Goal: Task Accomplishment & Management: Use online tool/utility

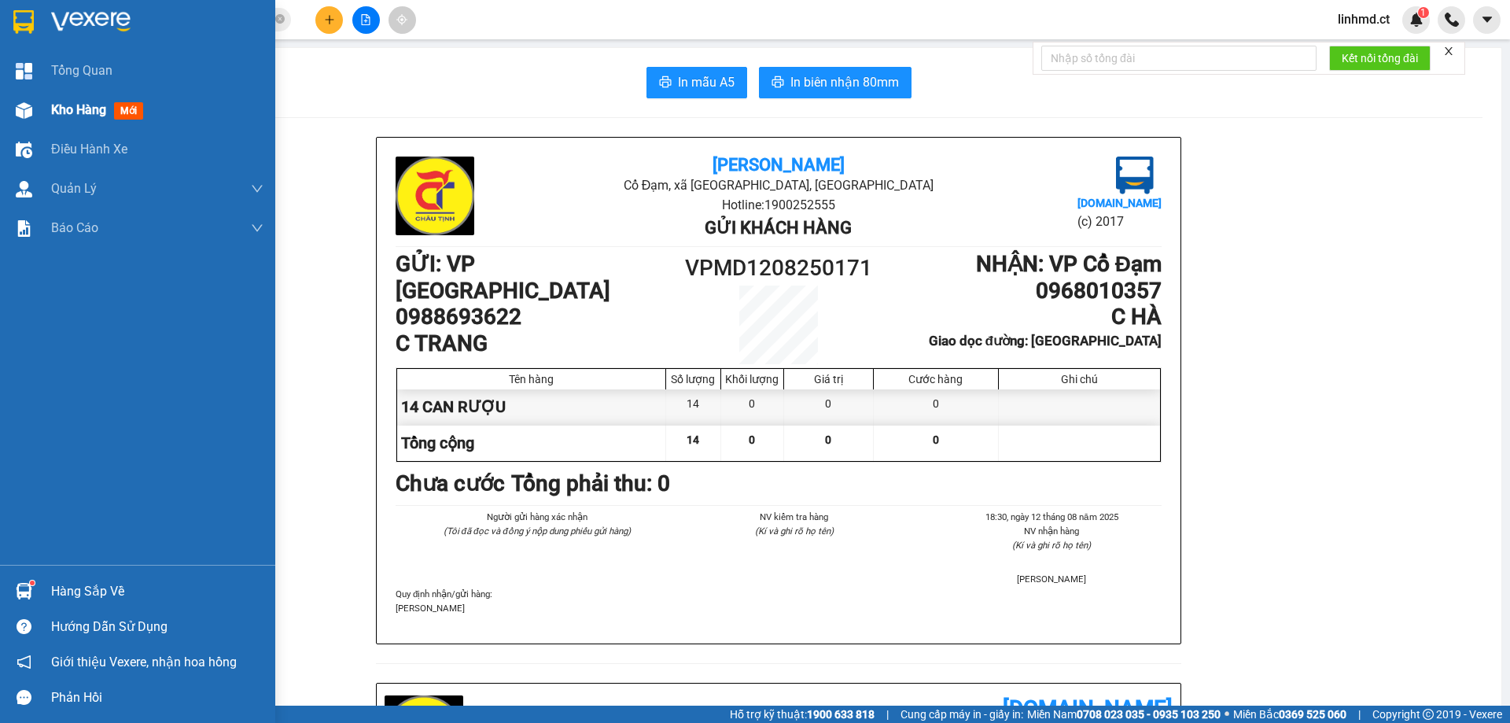
click at [43, 110] on div "Kho hàng mới" at bounding box center [137, 109] width 275 height 39
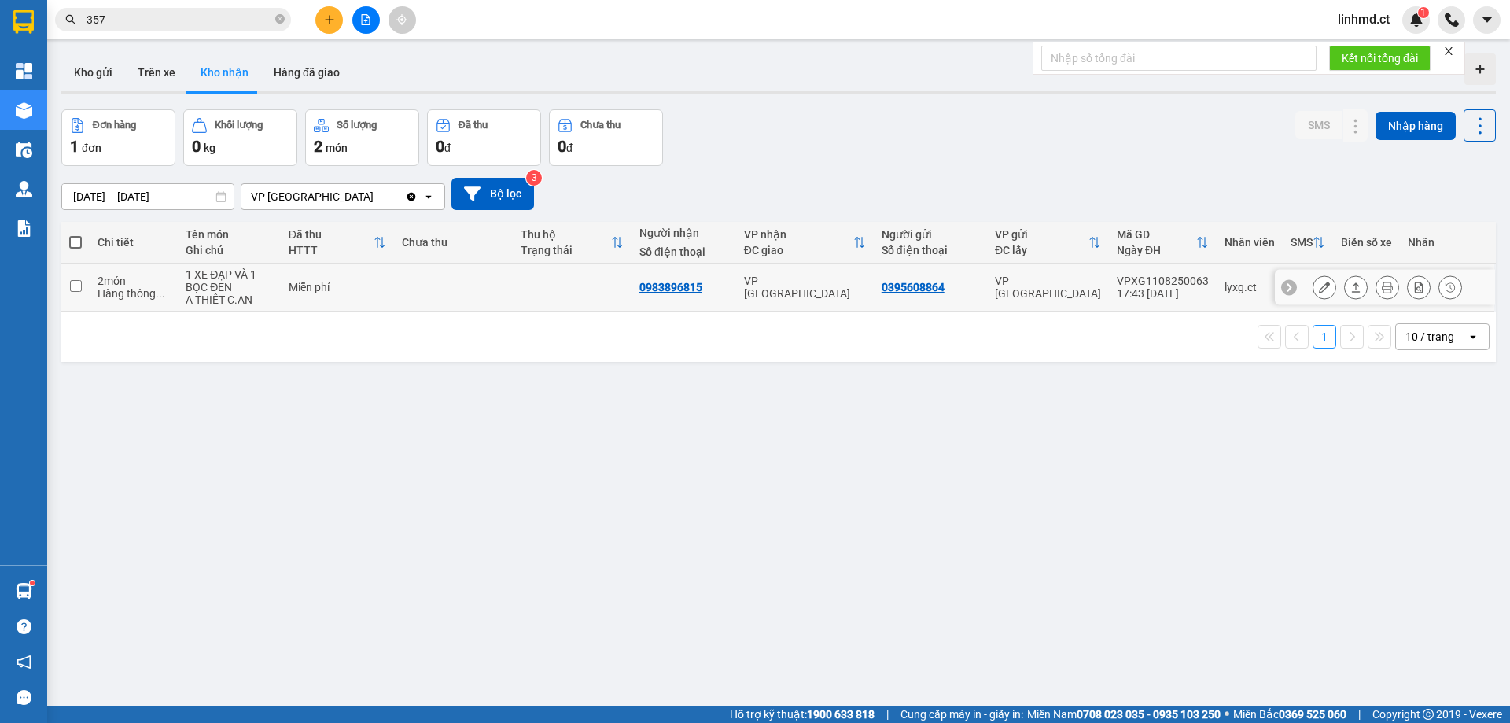
click at [1352, 285] on icon at bounding box center [1356, 286] width 9 height 9
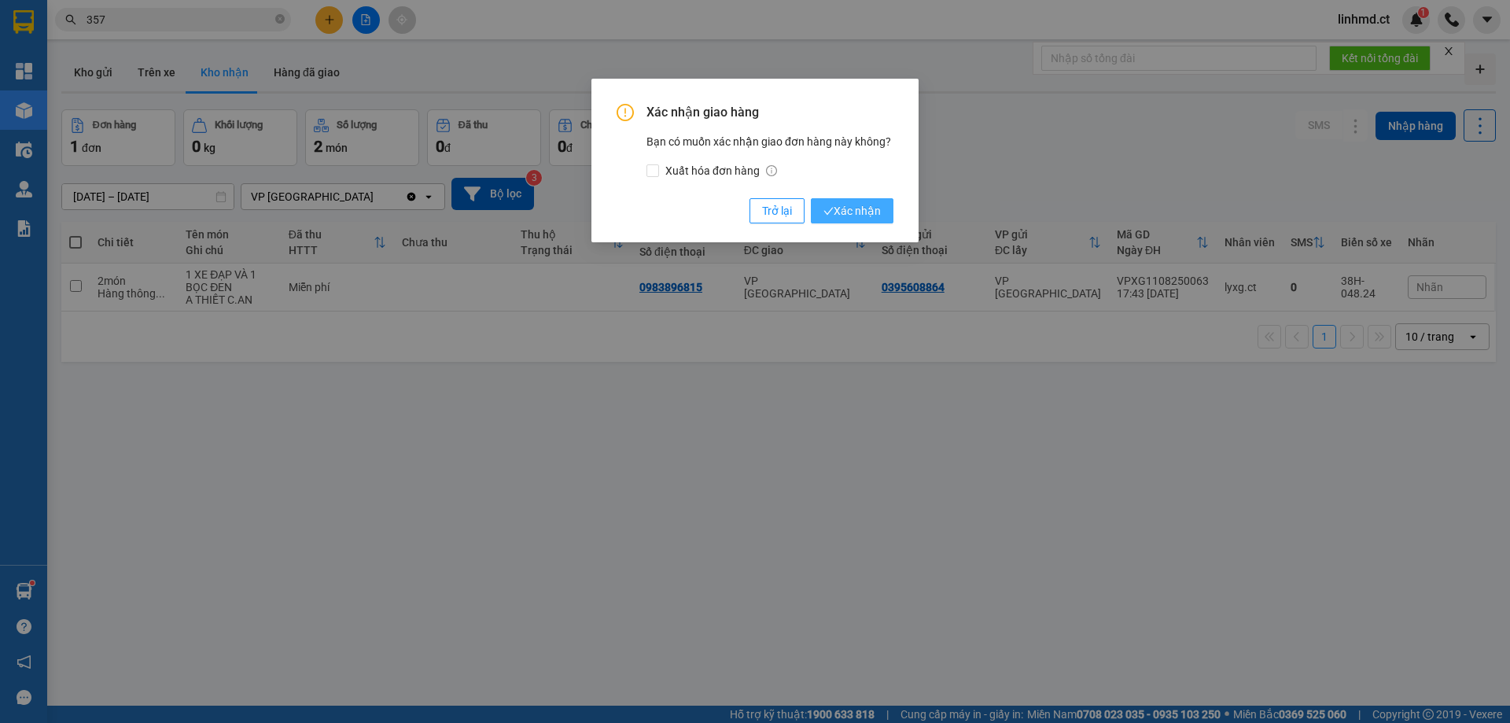
click at [843, 216] on span "Xác nhận" at bounding box center [851, 210] width 57 height 17
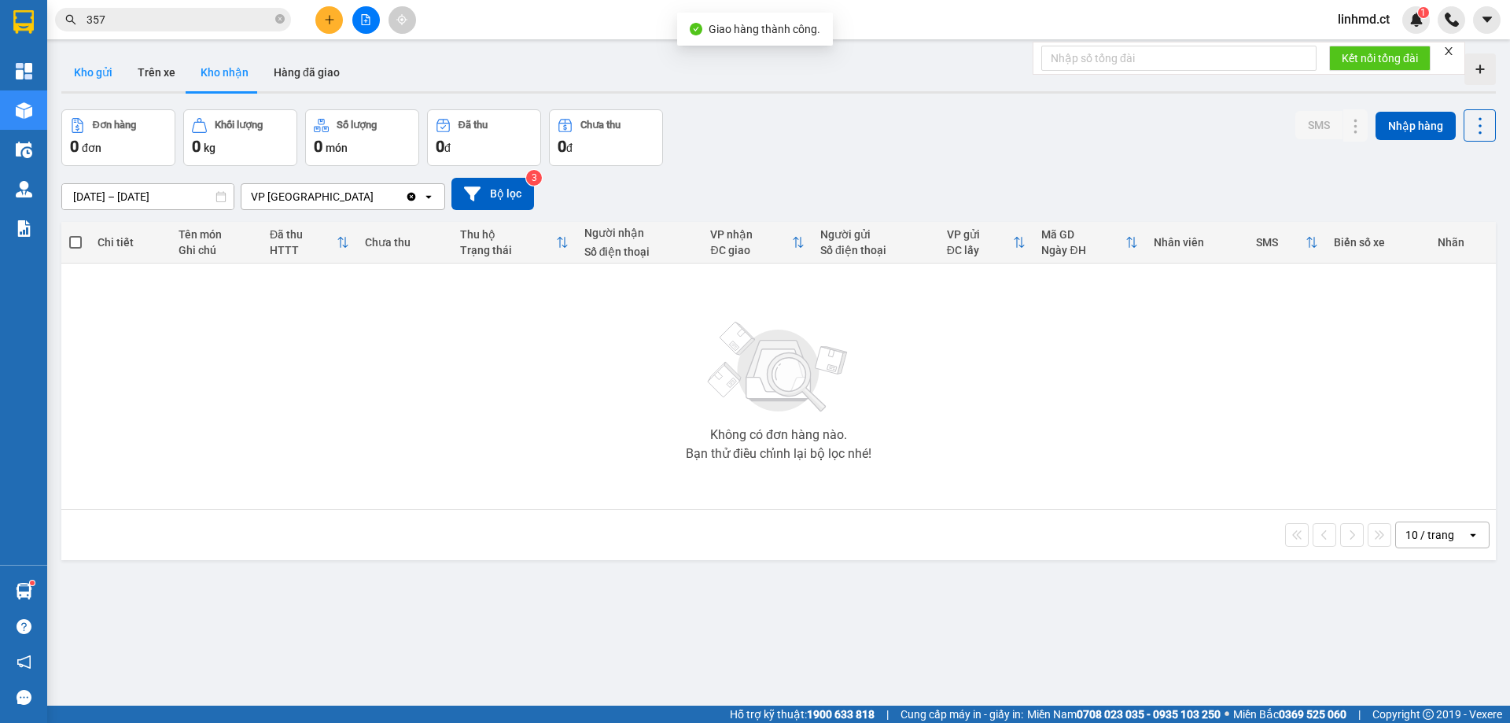
click at [64, 74] on button "Kho gửi" at bounding box center [93, 72] width 64 height 38
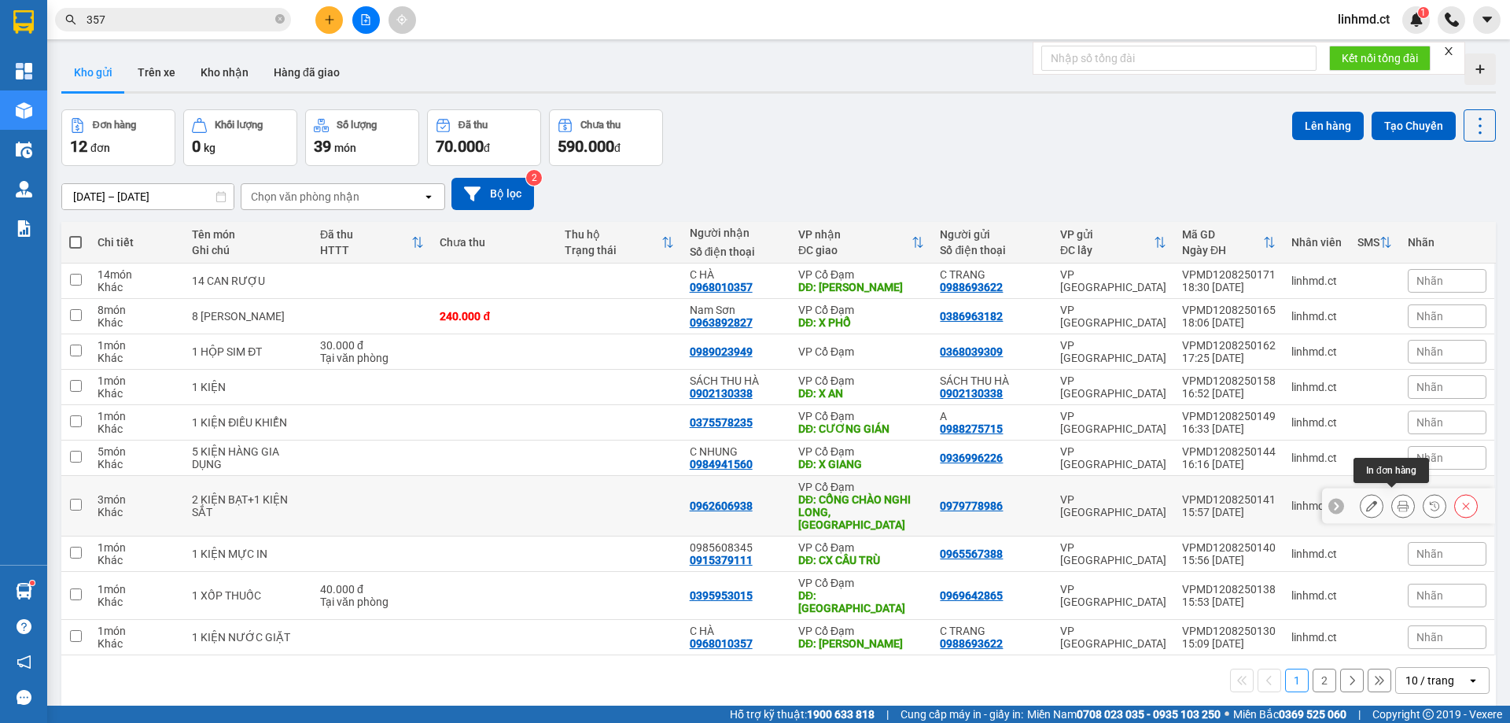
click at [1397, 504] on icon at bounding box center [1402, 505] width 11 height 11
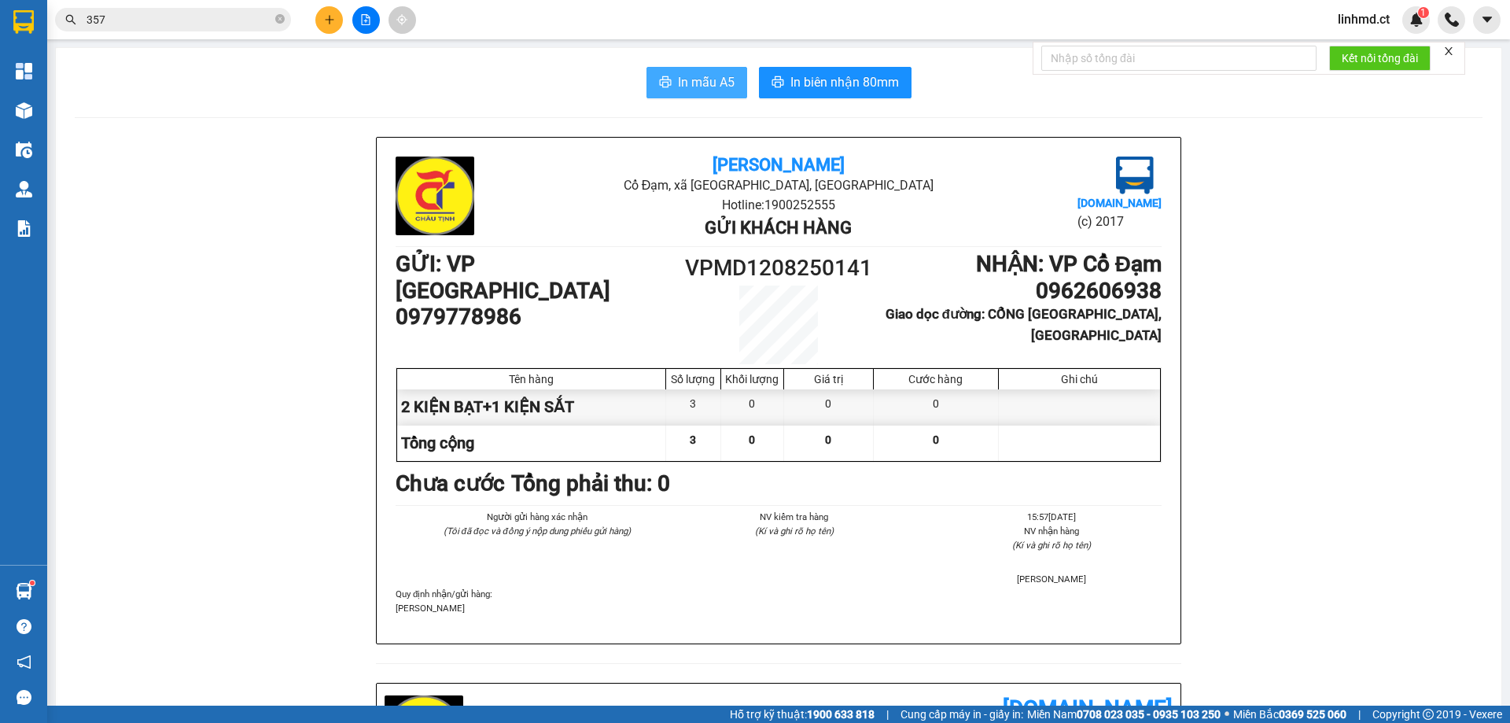
drag, startPoint x: 661, startPoint y: 77, endPoint x: 657, endPoint y: 99, distance: 22.2
click at [662, 77] on icon "printer" at bounding box center [665, 81] width 13 height 13
click at [678, 85] on span "In mẫu A5" at bounding box center [706, 82] width 57 height 20
